Goal: Check status

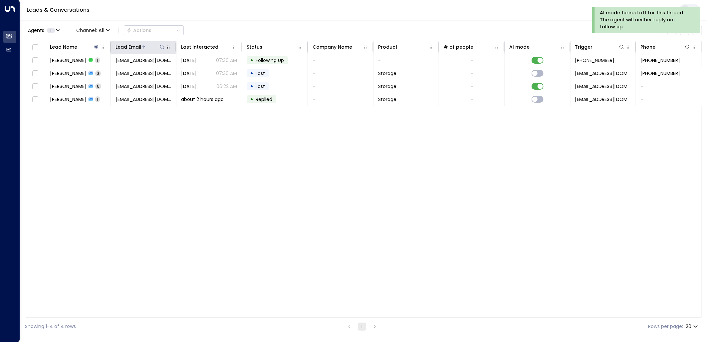
click at [165, 47] on icon at bounding box center [162, 46] width 5 height 5
type input "**********"
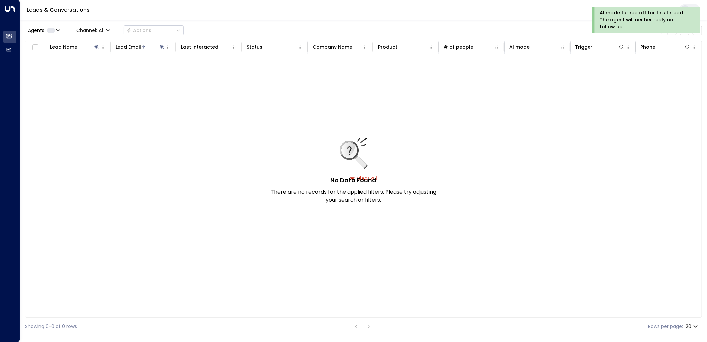
click at [226, 12] on div "Leads & Conversations" at bounding box center [363, 10] width 687 height 20
click at [96, 48] on icon at bounding box center [97, 47] width 4 height 4
click at [136, 73] on icon "button" at bounding box center [138, 71] width 5 height 5
click at [175, 18] on div "Leads & Conversations" at bounding box center [363, 10] width 687 height 20
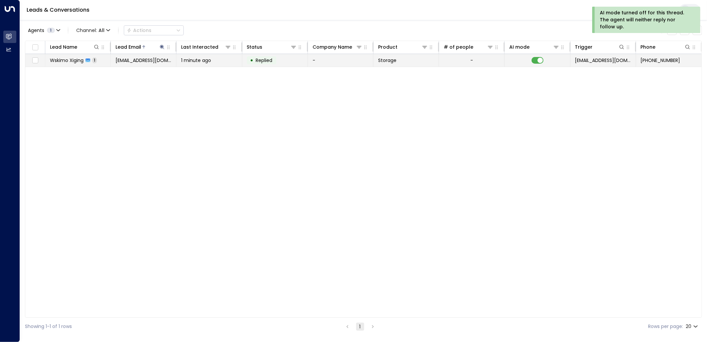
click at [266, 59] on span "Replied" at bounding box center [264, 60] width 17 height 7
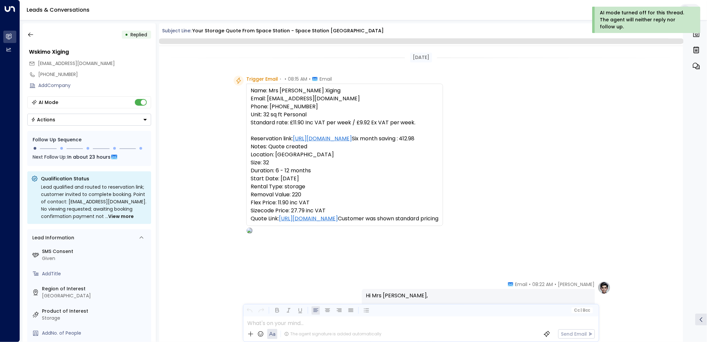
scroll to position [258, 0]
